Goal: Transaction & Acquisition: Purchase product/service

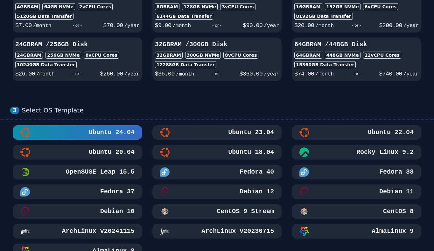
scroll to position [245, 0]
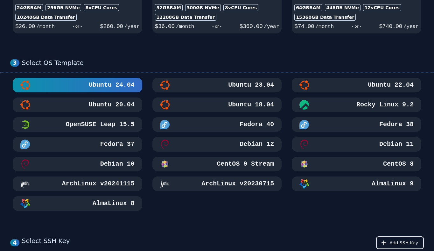
click at [226, 107] on div "Ubuntu 18.04" at bounding box center [217, 105] width 114 height 10
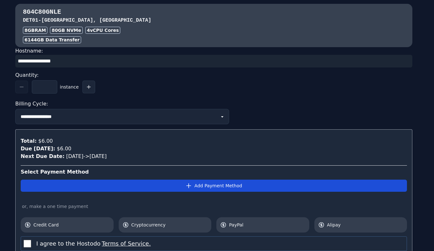
scroll to position [612, 0]
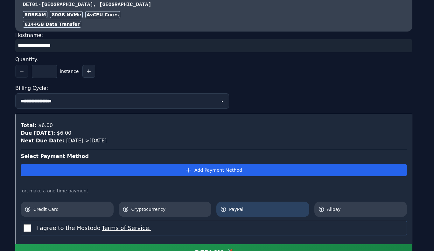
click at [225, 209] on icon at bounding box center [223, 209] width 5 height 5
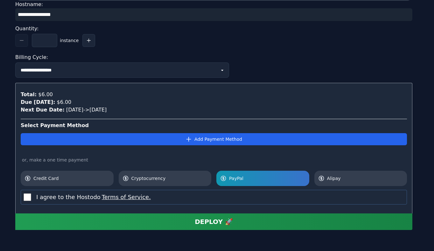
scroll to position [655, 0]
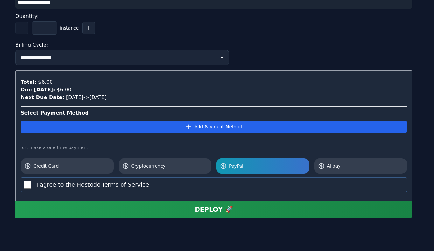
click at [76, 216] on button "DEPLOY 🚀" at bounding box center [213, 209] width 397 height 17
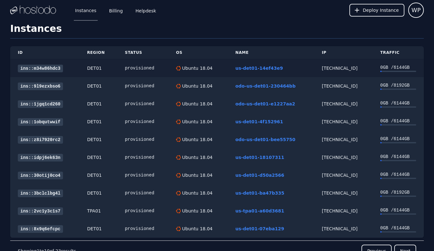
click at [54, 69] on link "ins::m34w86hdc3" at bounding box center [40, 69] width 45 height 8
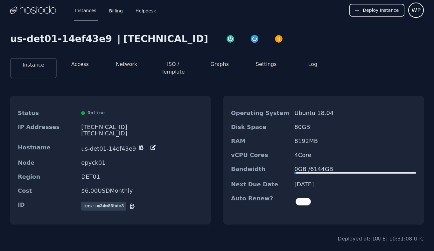
click at [82, 58] on li "Access" at bounding box center [80, 68] width 46 height 20
click at [82, 63] on button "Access" at bounding box center [80, 64] width 18 height 8
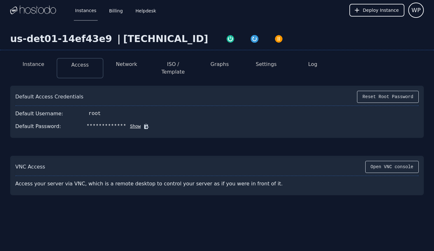
click at [131, 40] on div "[TECHNICAL_ID]" at bounding box center [165, 38] width 85 height 11
copy div "[TECHNICAL_ID]"
click at [143, 123] on icon at bounding box center [146, 126] width 6 height 6
